Goal: Transaction & Acquisition: Book appointment/travel/reservation

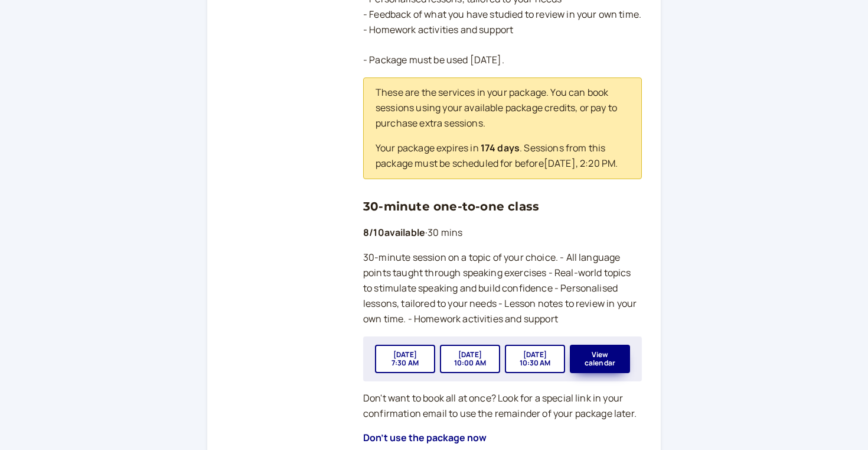
scroll to position [364, 0]
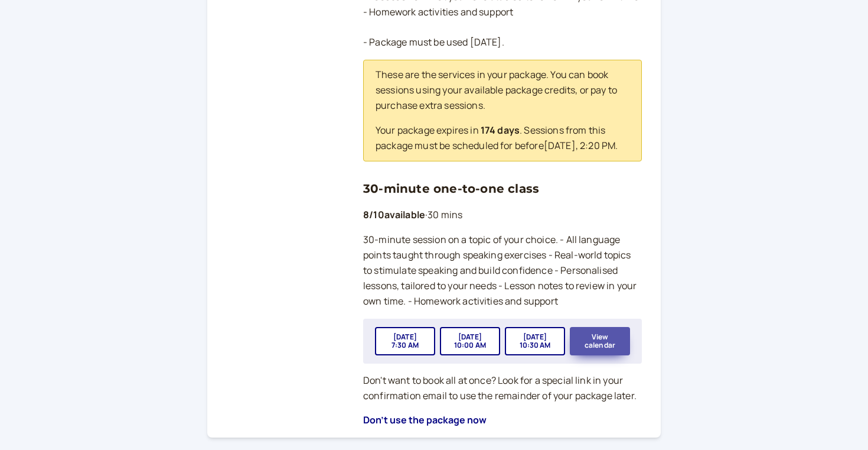
click at [610, 350] on button "View calendar" at bounding box center [600, 341] width 60 height 28
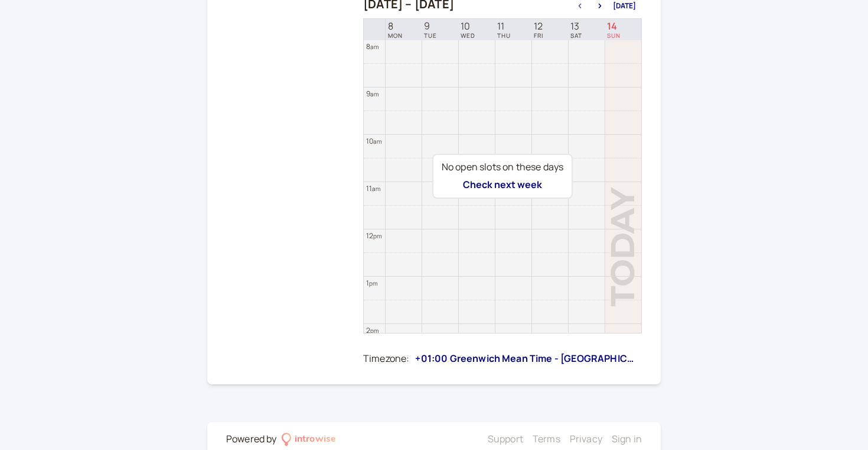
scroll to position [249, 0]
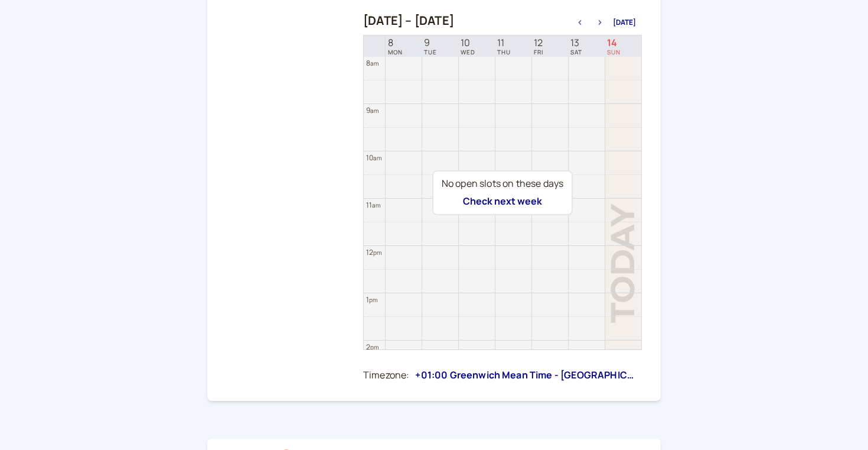
click at [602, 21] on icon "button" at bounding box center [600, 22] width 3 height 5
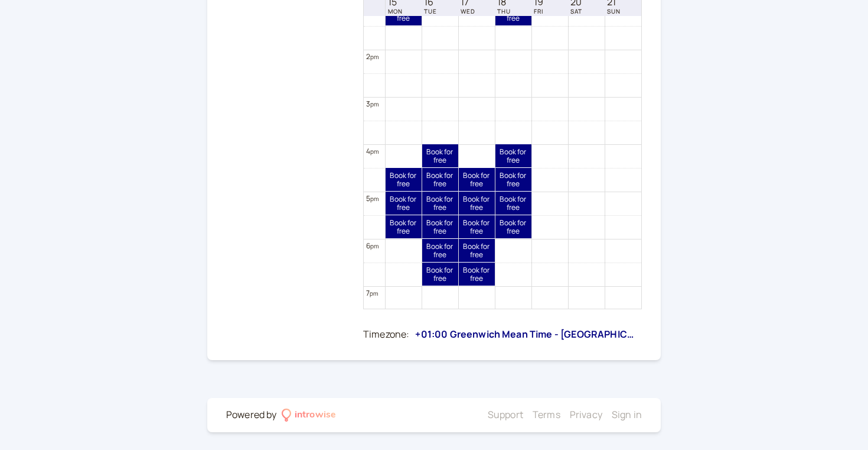
scroll to position [616, 0]
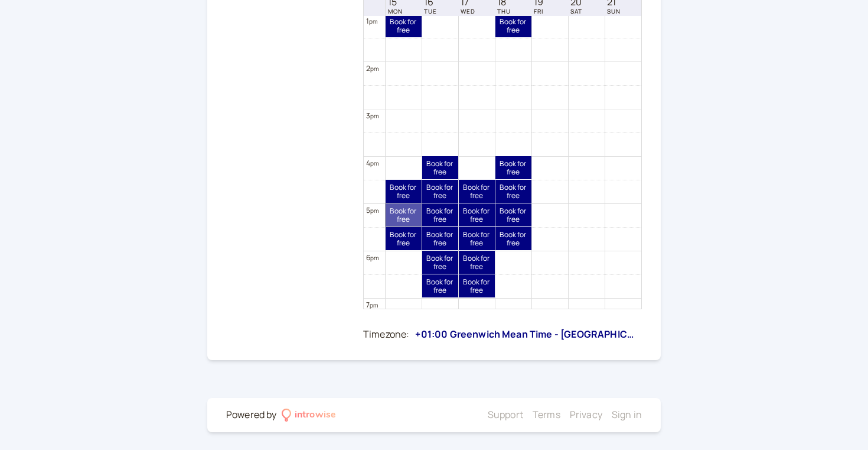
click at [397, 214] on link "Book for free free" at bounding box center [404, 214] width 36 height 23
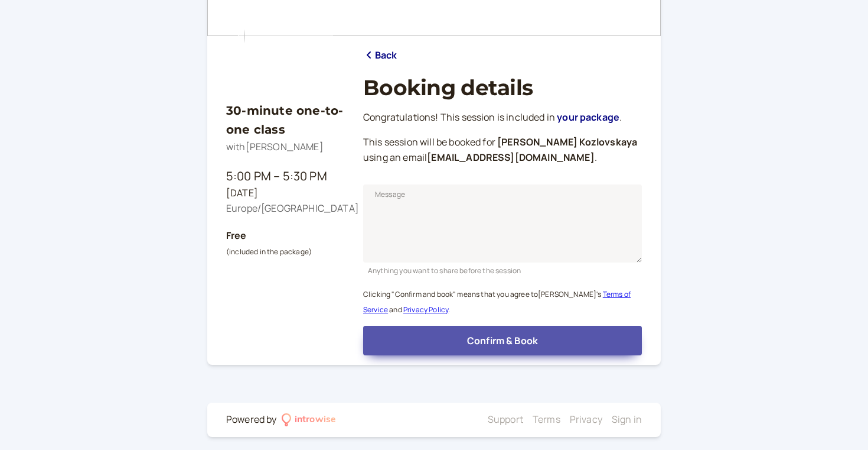
click at [496, 334] on span "Confirm & Book" at bounding box center [502, 340] width 71 height 13
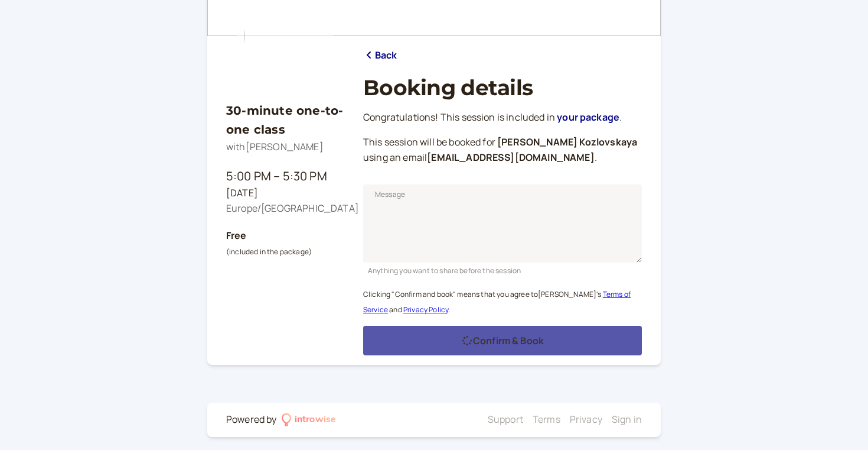
scroll to position [77, 0]
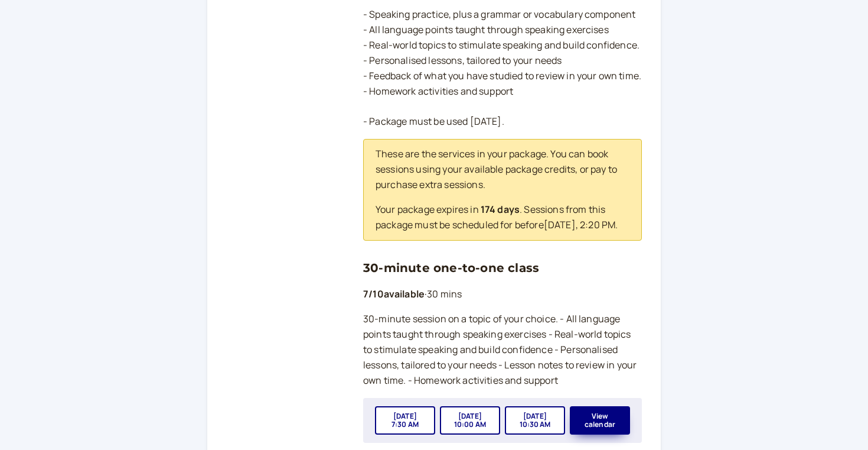
scroll to position [321, 0]
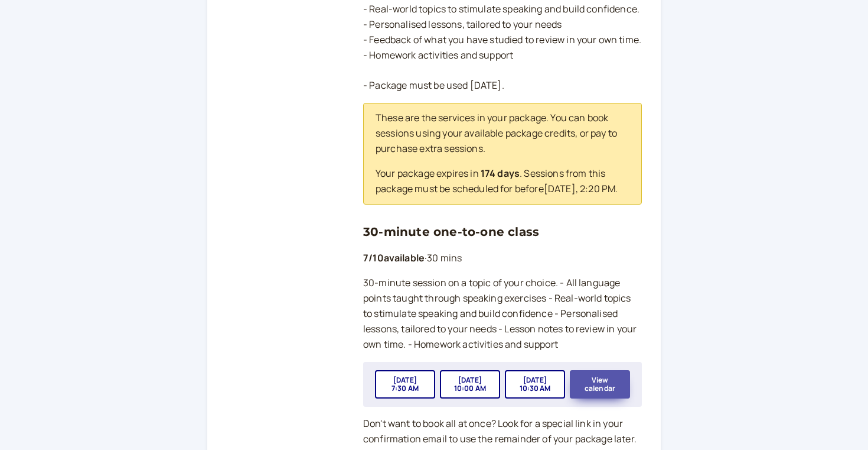
click at [603, 386] on button "View calendar" at bounding box center [600, 384] width 60 height 28
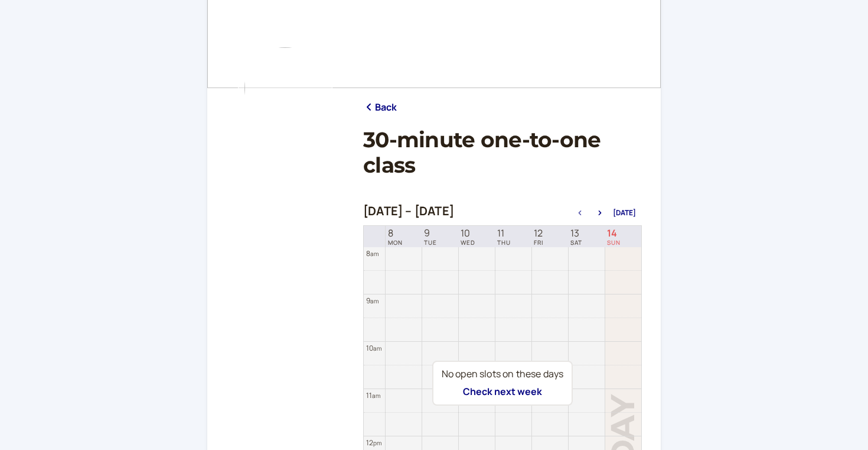
scroll to position [66, 0]
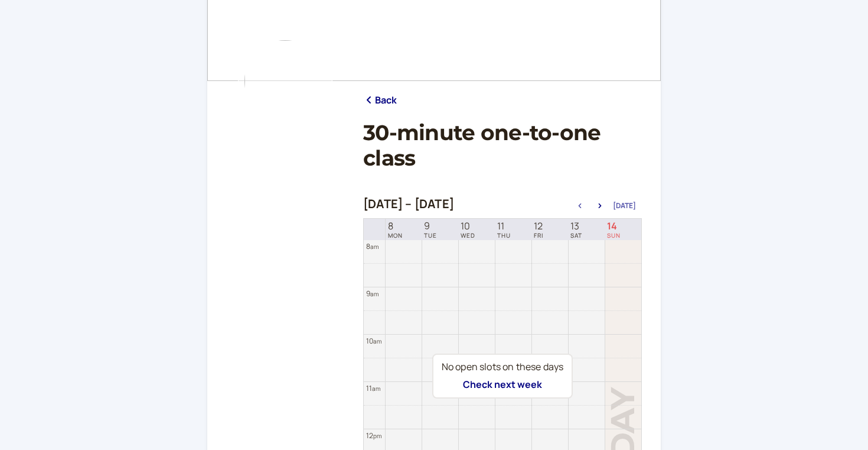
click at [620, 206] on button "[DATE]" at bounding box center [624, 205] width 23 height 8
click at [604, 206] on icon "button" at bounding box center [600, 205] width 14 height 5
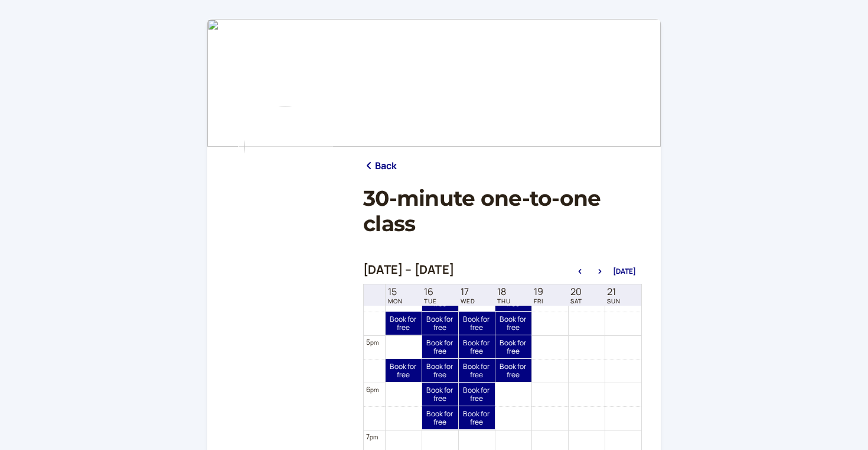
scroll to position [773, 0]
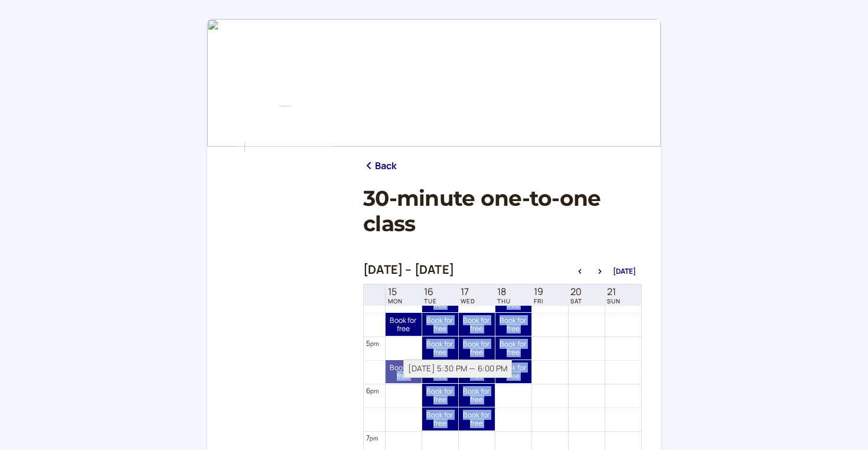
drag, startPoint x: 405, startPoint y: 370, endPoint x: 395, endPoint y: 370, distance: 9.5
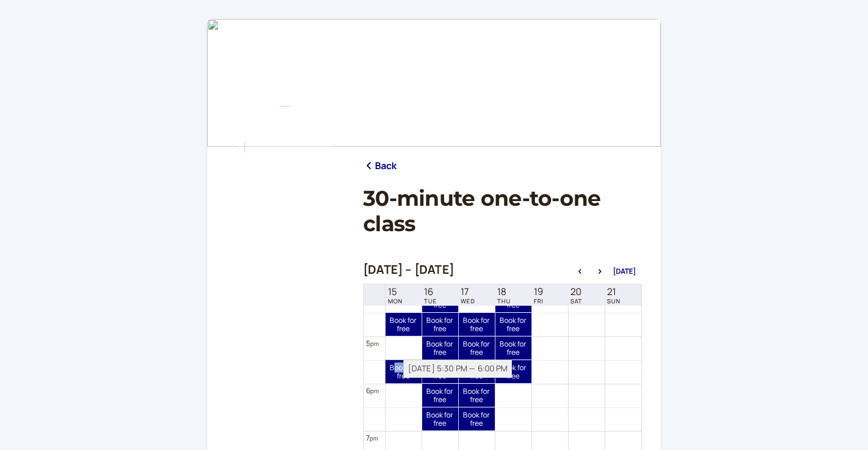
click at [395, 372] on link "Book for free free" at bounding box center [404, 371] width 36 height 23
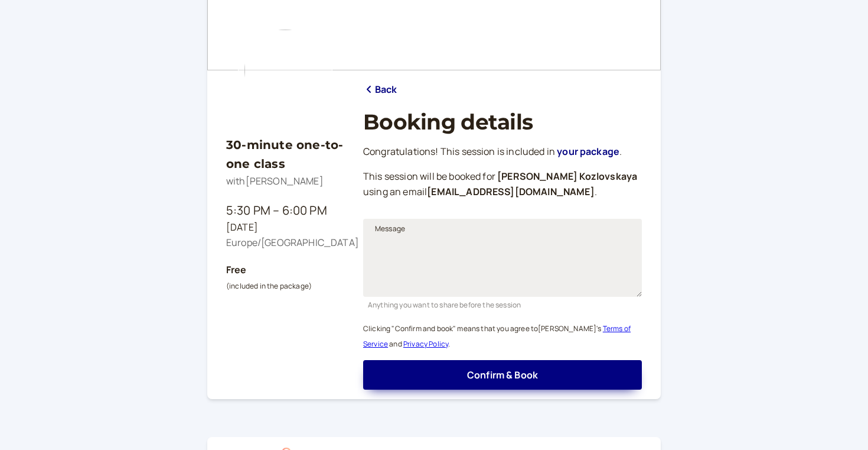
scroll to position [76, 0]
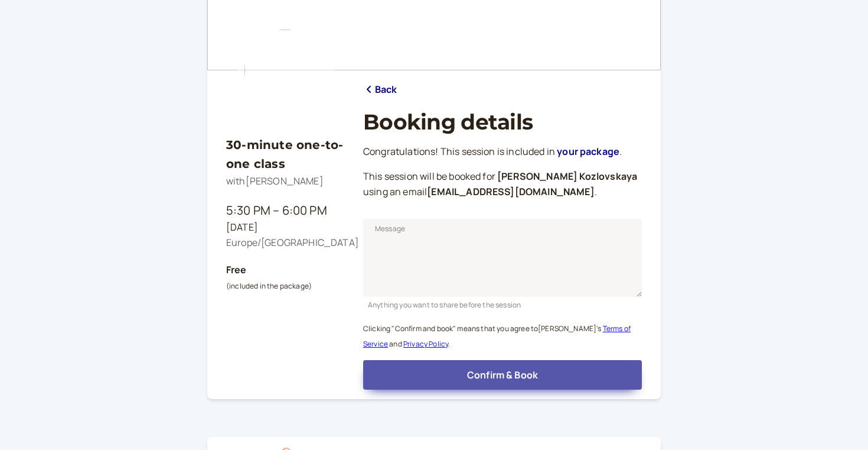
click at [536, 368] on span "Confirm & Book" at bounding box center [502, 374] width 71 height 13
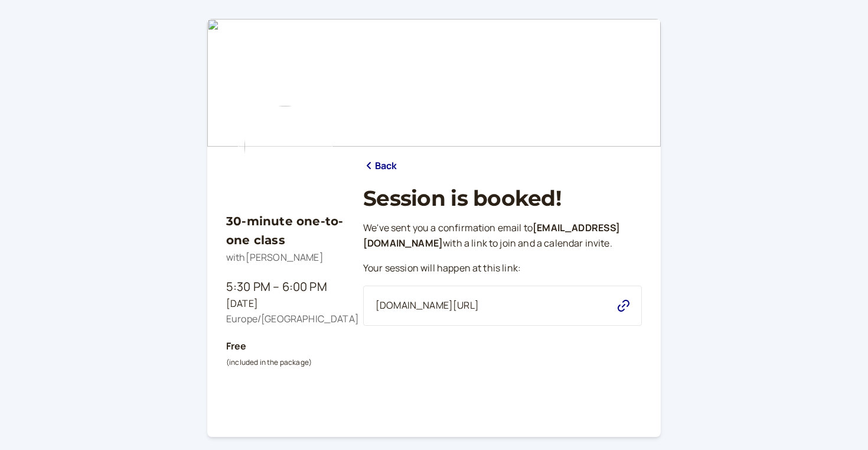
scroll to position [0, 0]
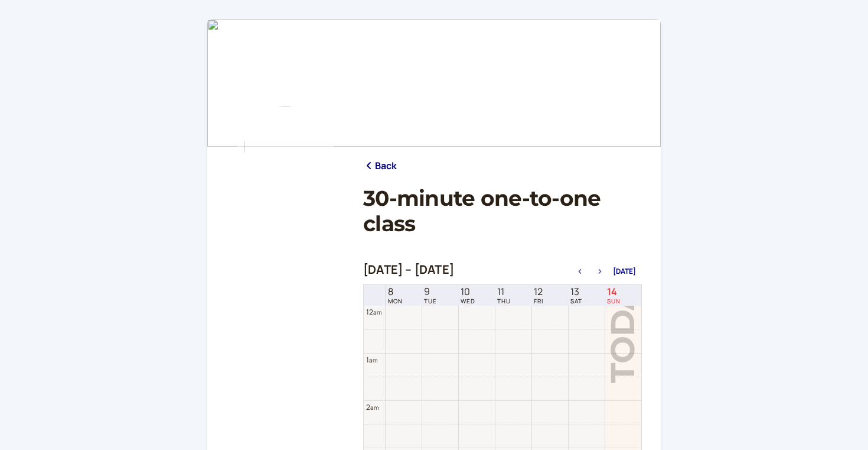
scroll to position [379, 0]
click at [121, 30] on div "Back 30-minute one-to-one class Sep 8 – Sep 15, 2025 Today 8 MON 9 TUE 10 WED 1…" at bounding box center [434, 370] width 868 height 740
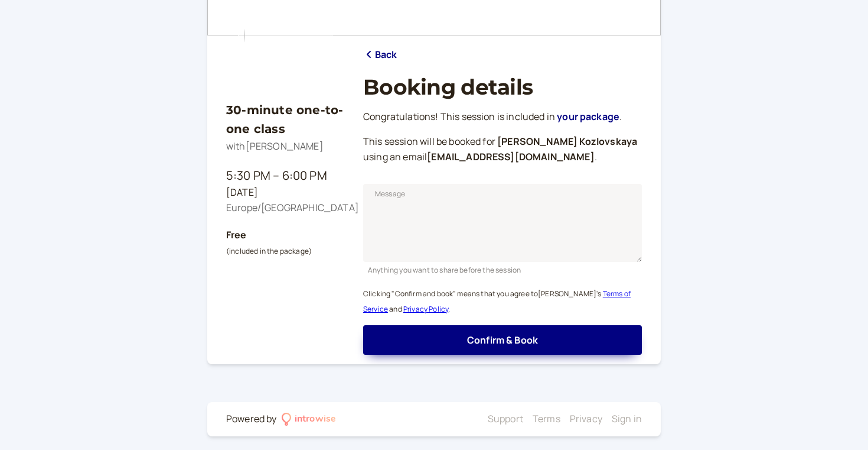
scroll to position [110, 0]
